Goal: Information Seeking & Learning: Learn about a topic

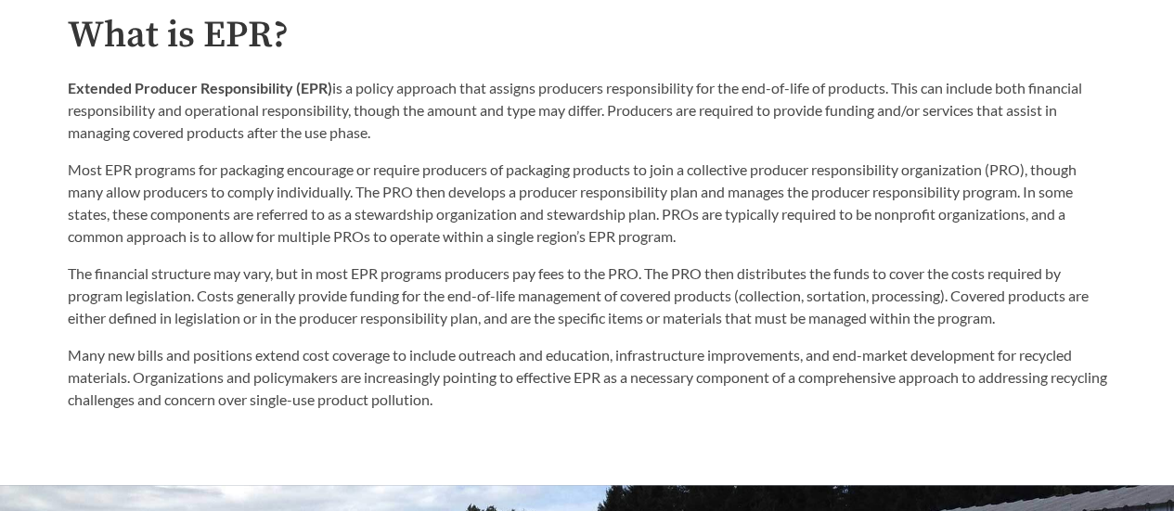
scroll to position [1021, 0]
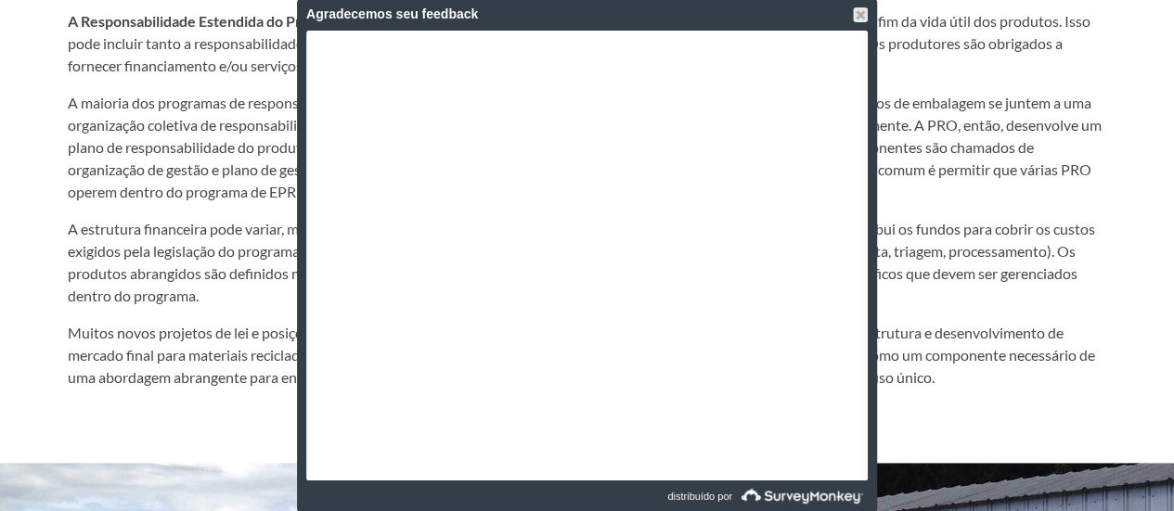
click at [979, 172] on font "A maioria dos programas de responsabilidade ambiental (EPR) para embalagens inc…" at bounding box center [585, 147] width 1034 height 107
click at [862, 22] on div "Agradecemos seu feedback" at bounding box center [586, 14] width 561 height 32
click at [857, 11] on div at bounding box center [860, 14] width 15 height 15
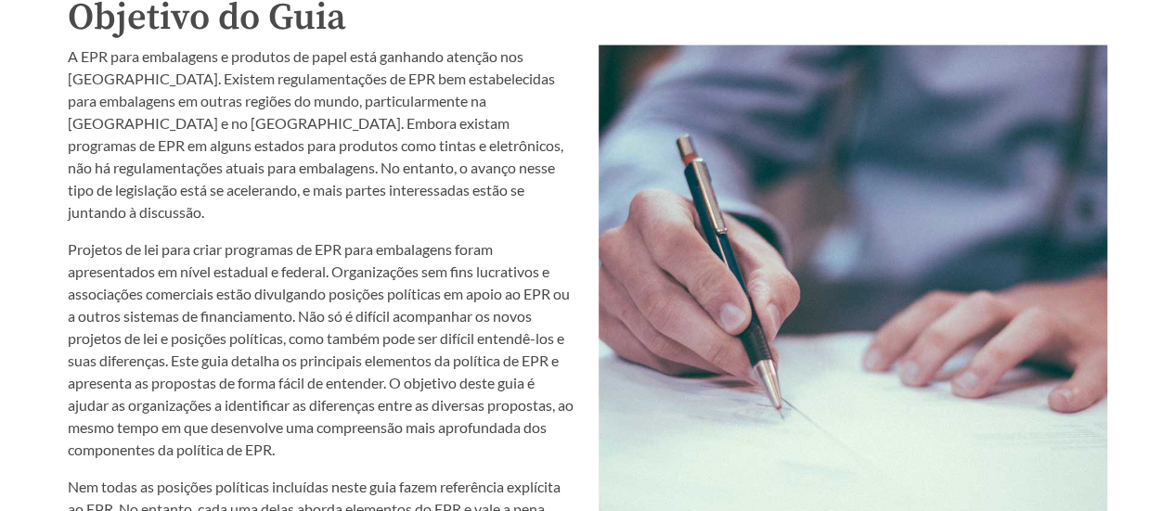
scroll to position [2041, 0]
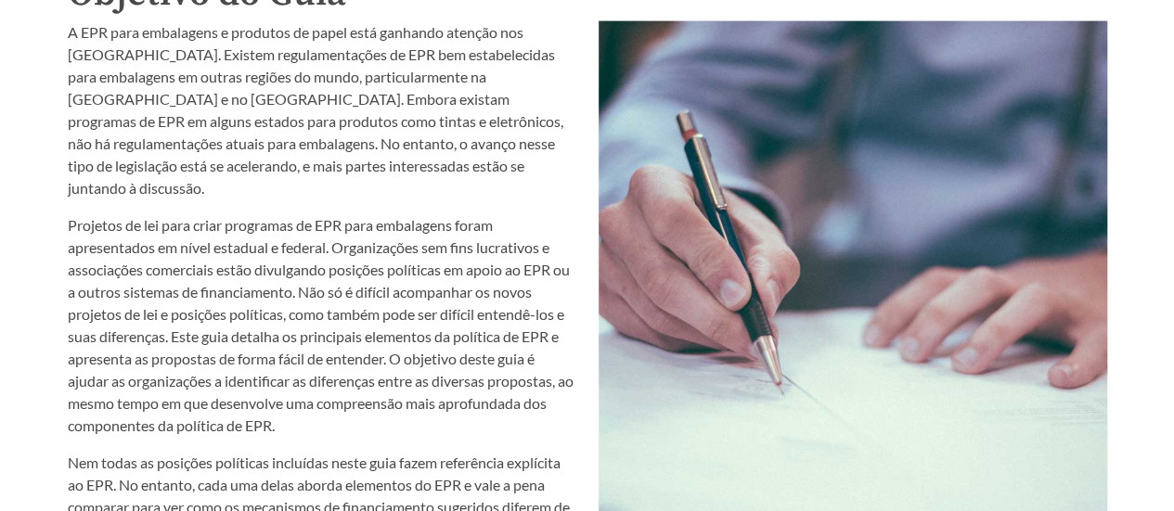
click at [734, 476] on img at bounding box center [852, 336] width 508 height 631
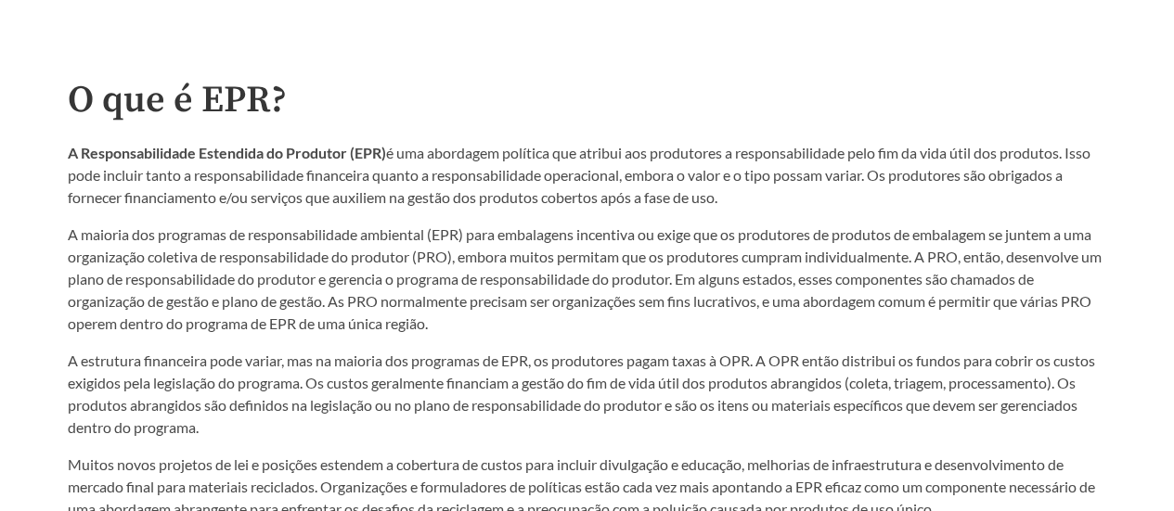
scroll to position [928, 0]
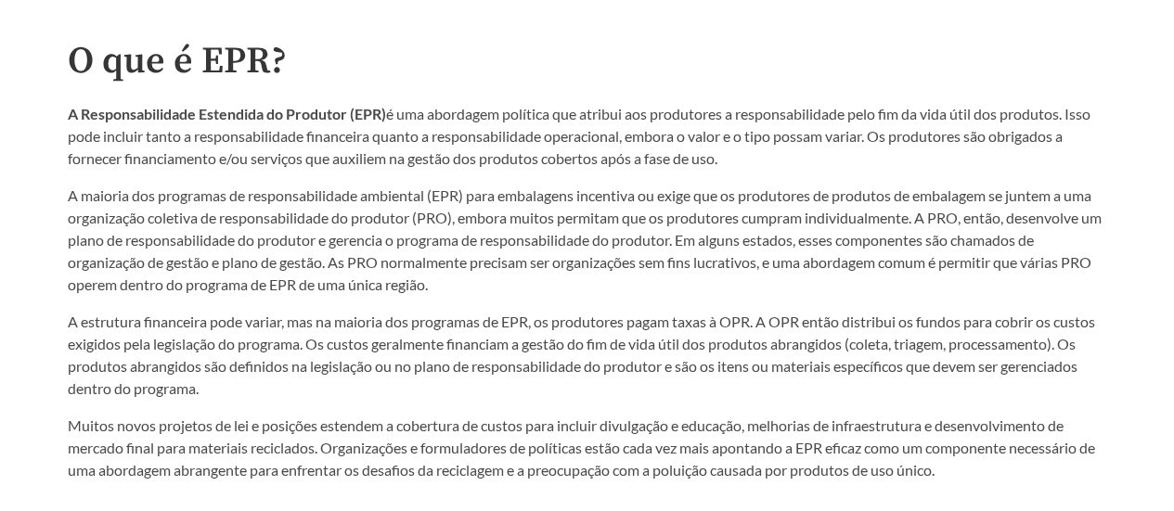
click at [387, 134] on font "é uma abordagem política que atribui aos produtores a responsabilidade pelo fim…" at bounding box center [579, 136] width 1023 height 62
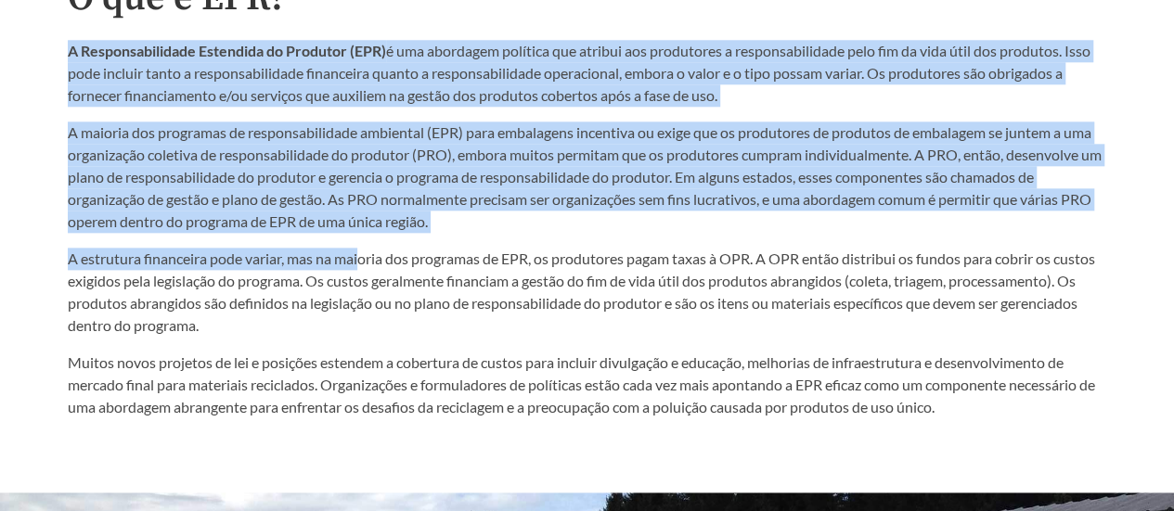
scroll to position [1113, 0]
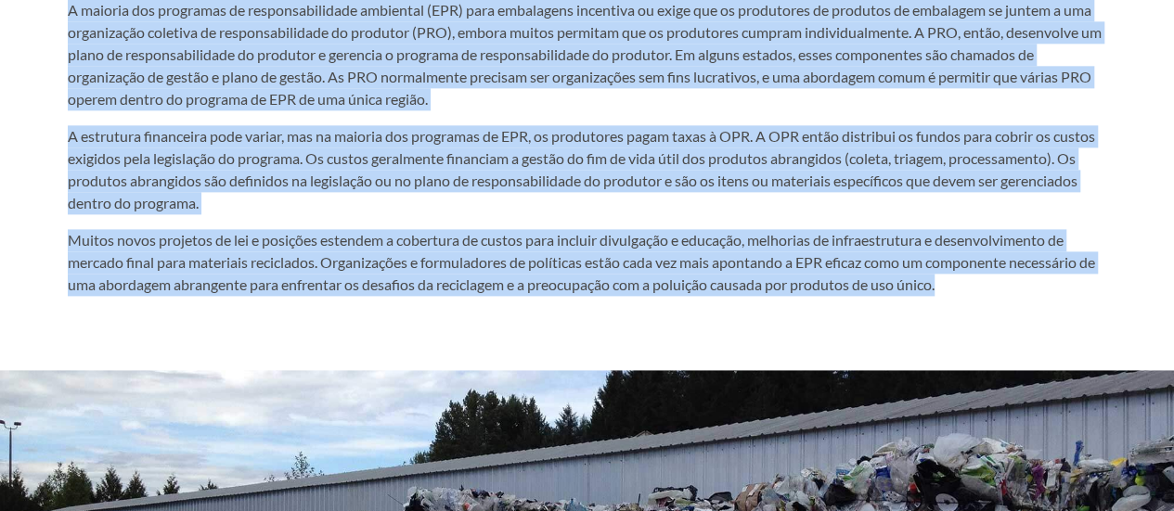
drag, startPoint x: 84, startPoint y: 122, endPoint x: 981, endPoint y: 289, distance: 912.8
click at [981, 289] on div "O que é EPR? A Responsabilidade Estendida do Produtor (EPR) é uma abordagem pol…" at bounding box center [587, 76] width 1039 height 442
copy div "L Ipsumdolorsitame Consectet ad Elitsedd (EIU) t inc utlaboree dolorema ali eni…"
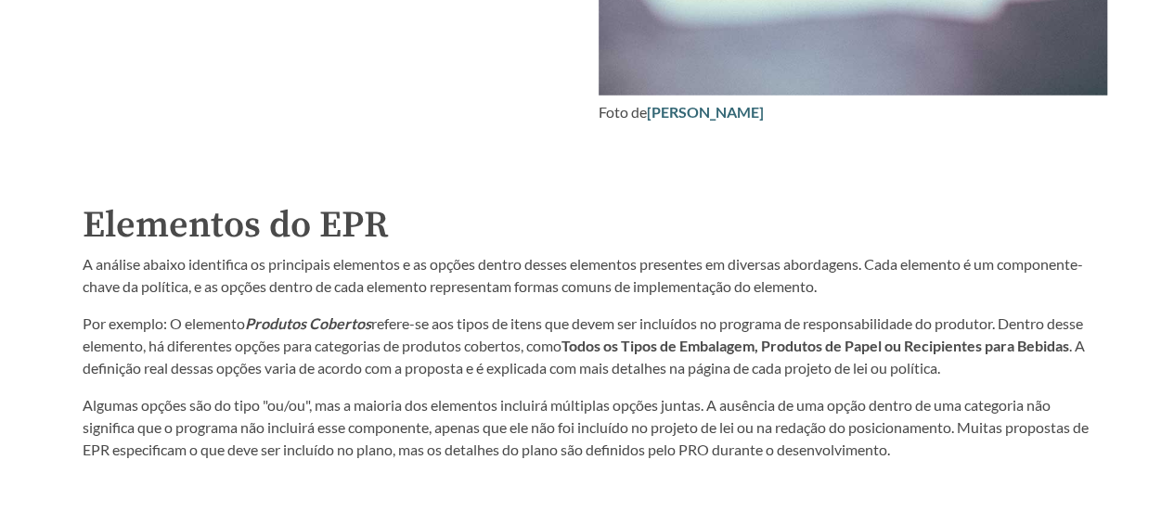
scroll to position [2505, 0]
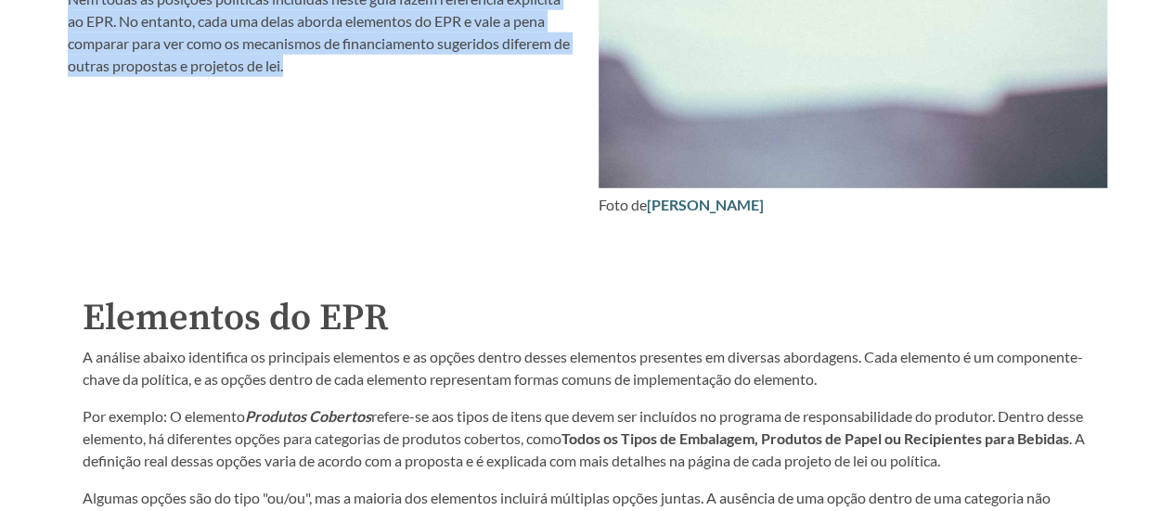
drag, startPoint x: 56, startPoint y: 131, endPoint x: 346, endPoint y: 85, distance: 294.0
copy div "L IPS dolo sitametcon a elitsedd ei tempo inci utlabore etdolor mag Aliquae Adm…"
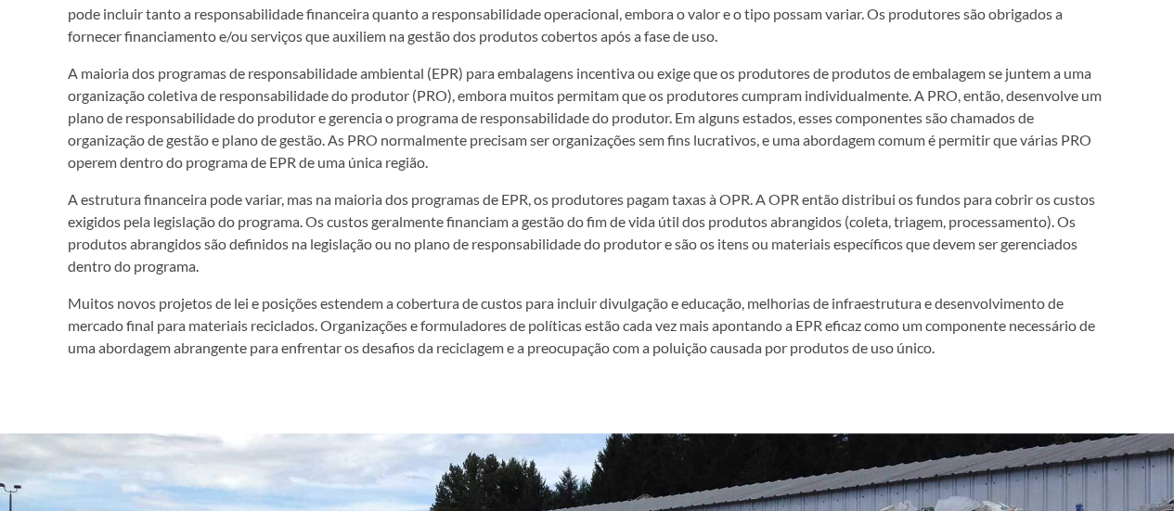
scroll to position [1025, 0]
